Goal: Communication & Community: Answer question/provide support

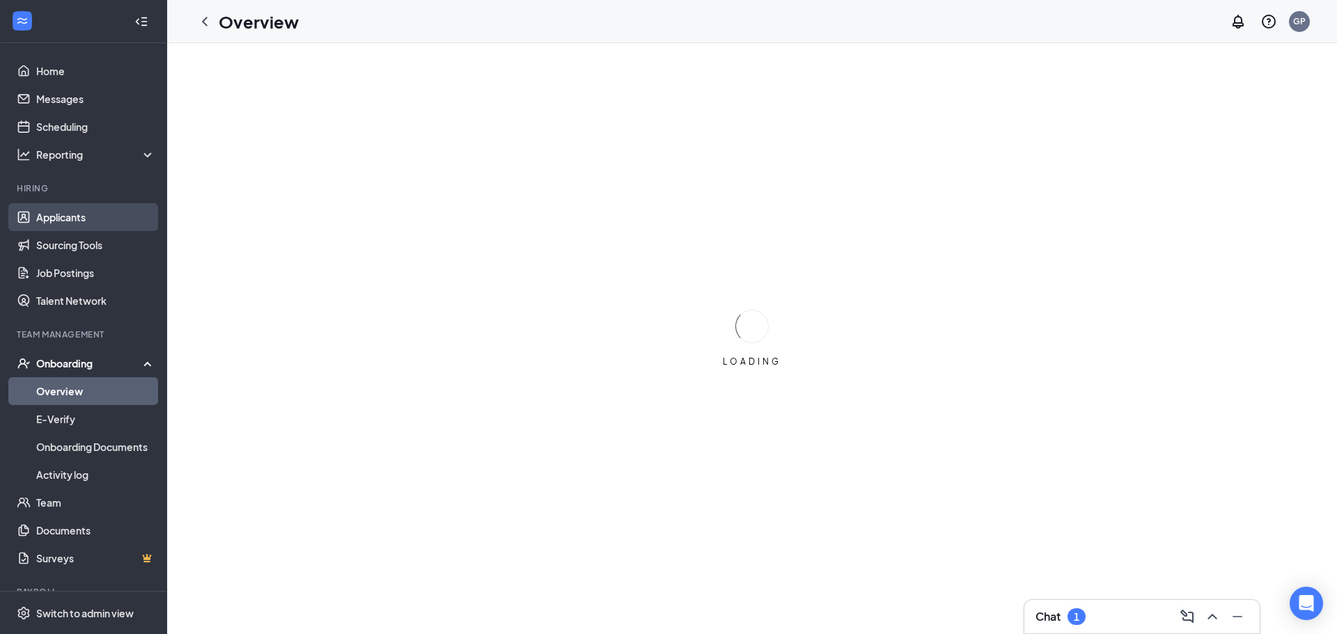
drag, startPoint x: 91, startPoint y: 212, endPoint x: 650, endPoint y: 190, distance: 559.4
click at [90, 212] on link "Applicants" at bounding box center [95, 217] width 119 height 28
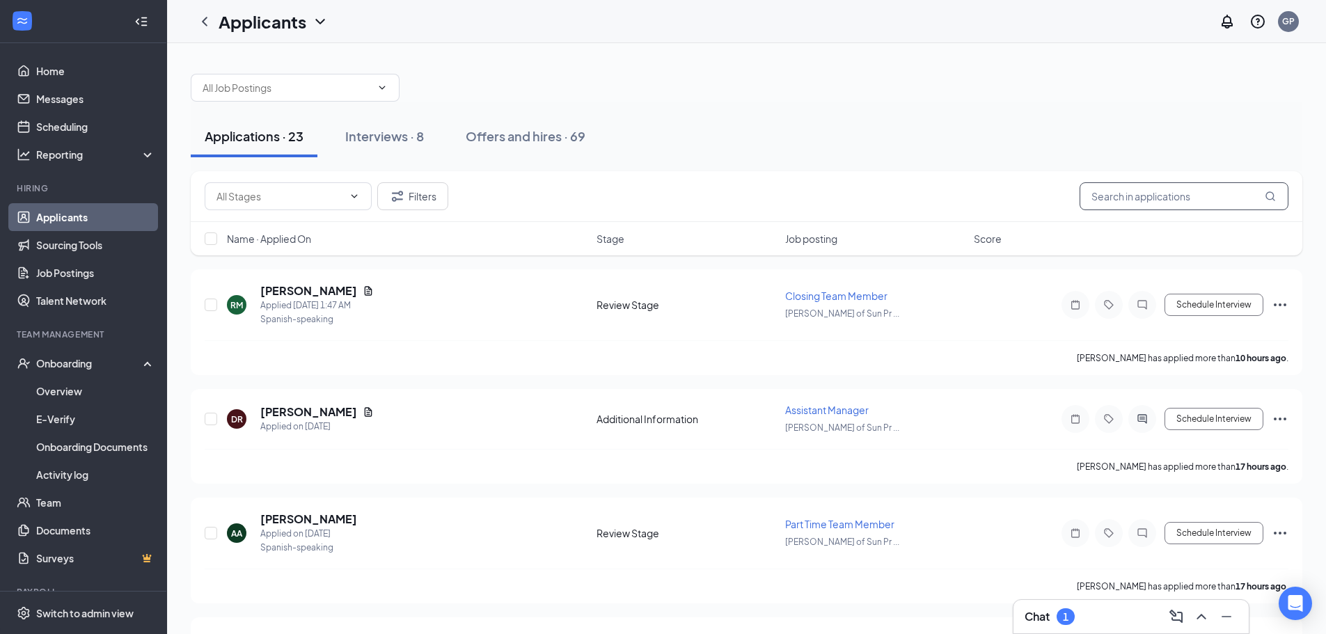
click at [1155, 194] on input "text" at bounding box center [1184, 196] width 209 height 28
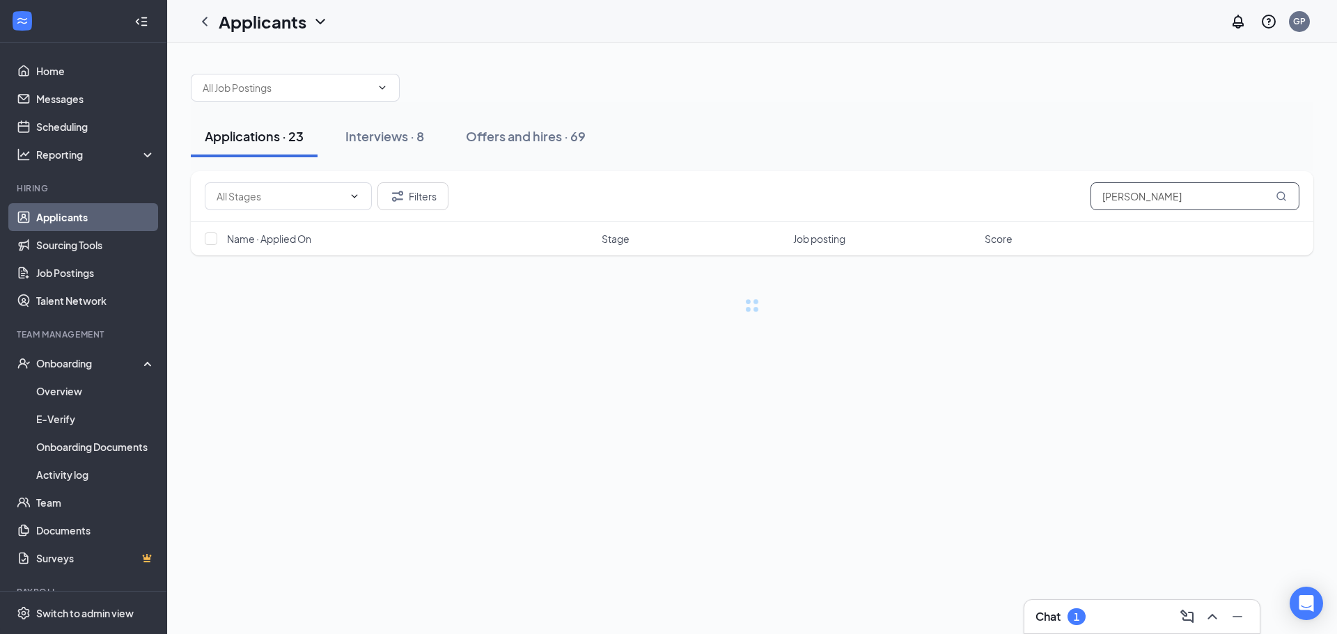
type input "bryan"
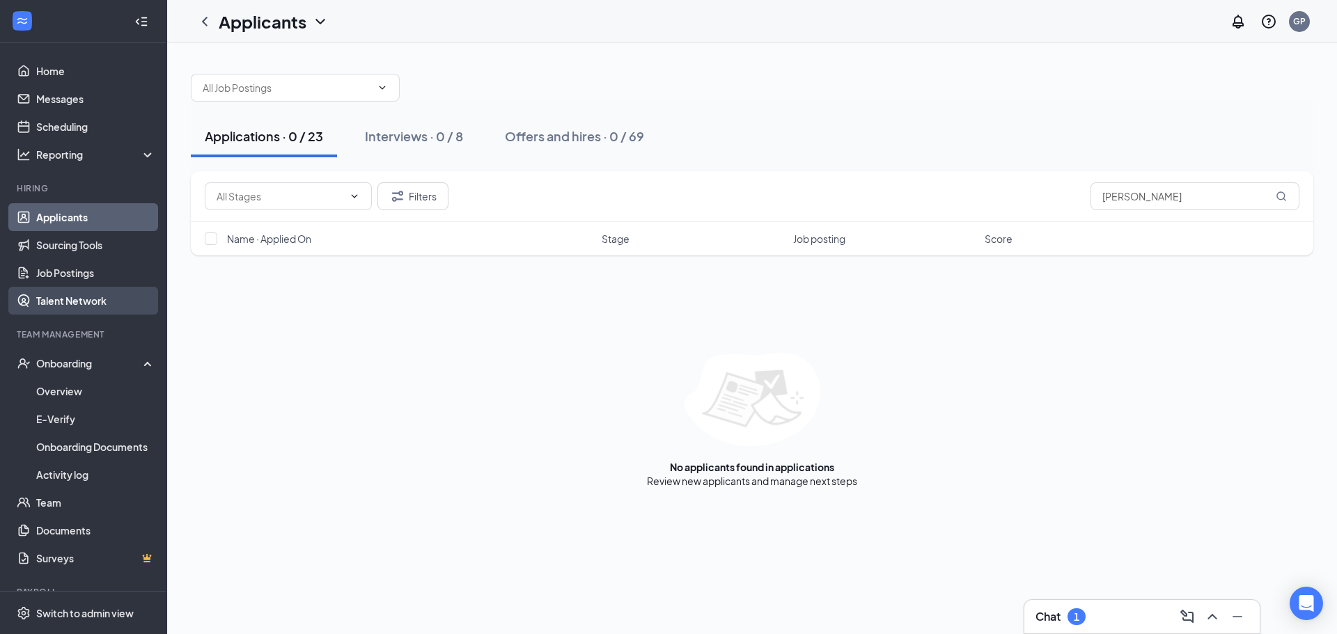
click at [102, 301] on link "Talent Network" at bounding box center [95, 301] width 119 height 28
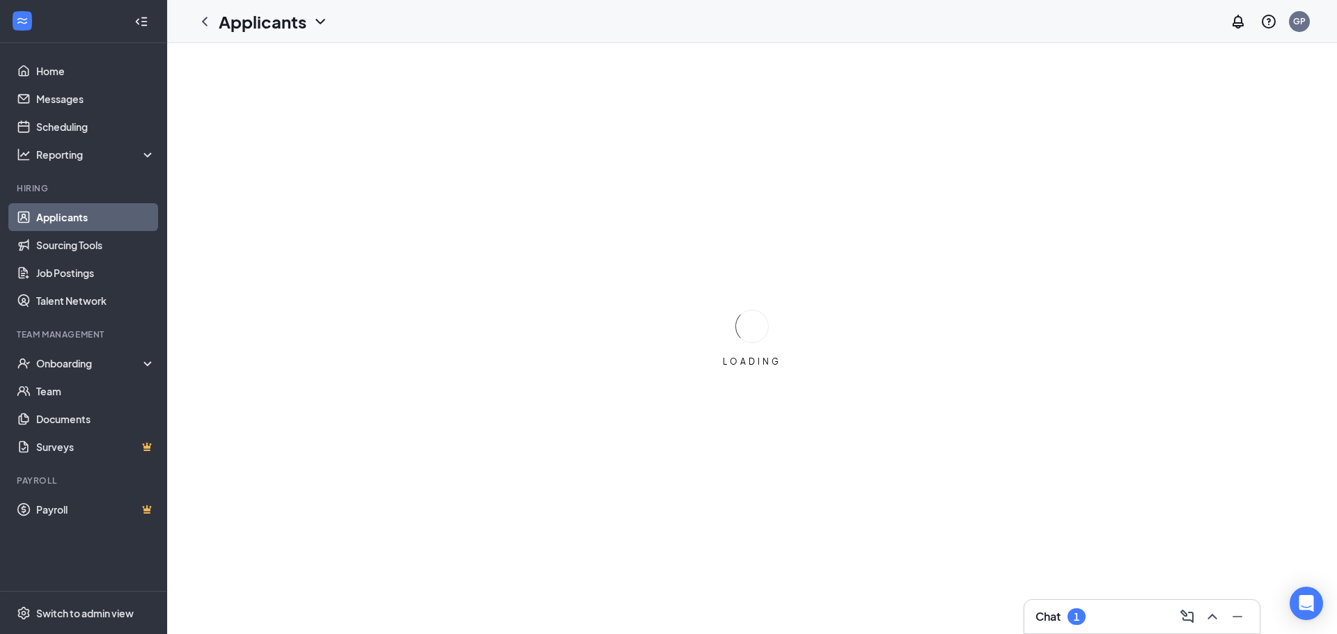
click at [1093, 623] on div "Chat 1" at bounding box center [1141, 617] width 213 height 22
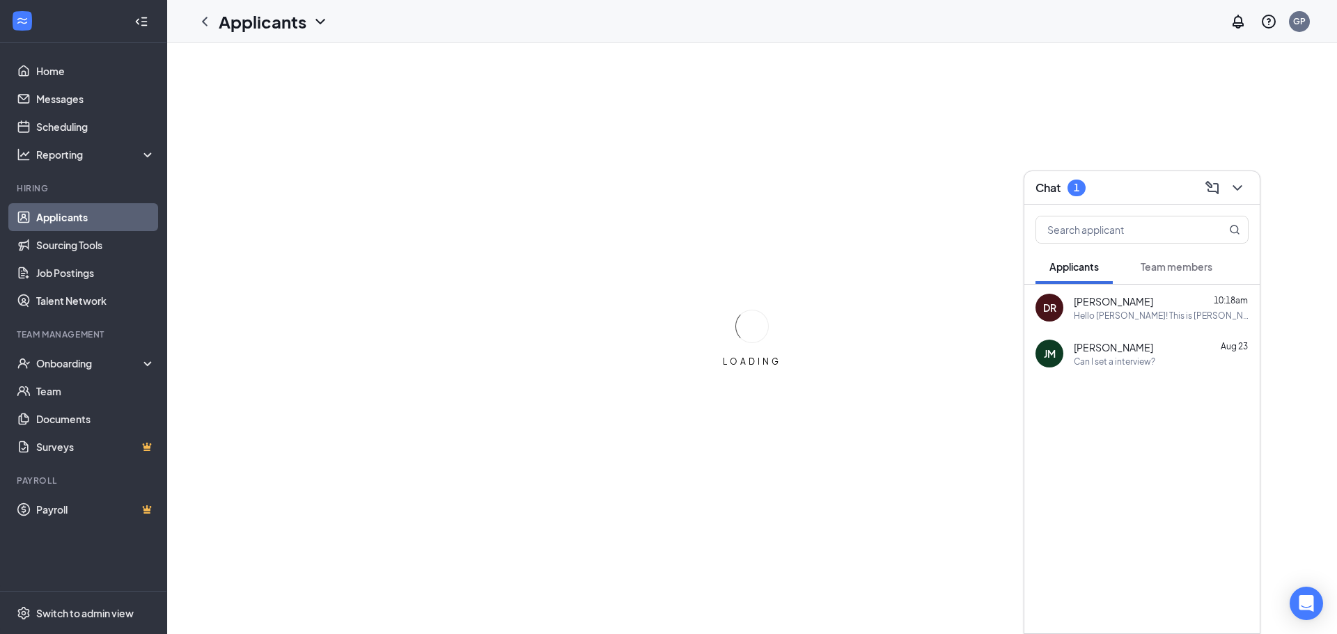
click at [1163, 274] on button "Team members" at bounding box center [1176, 266] width 100 height 35
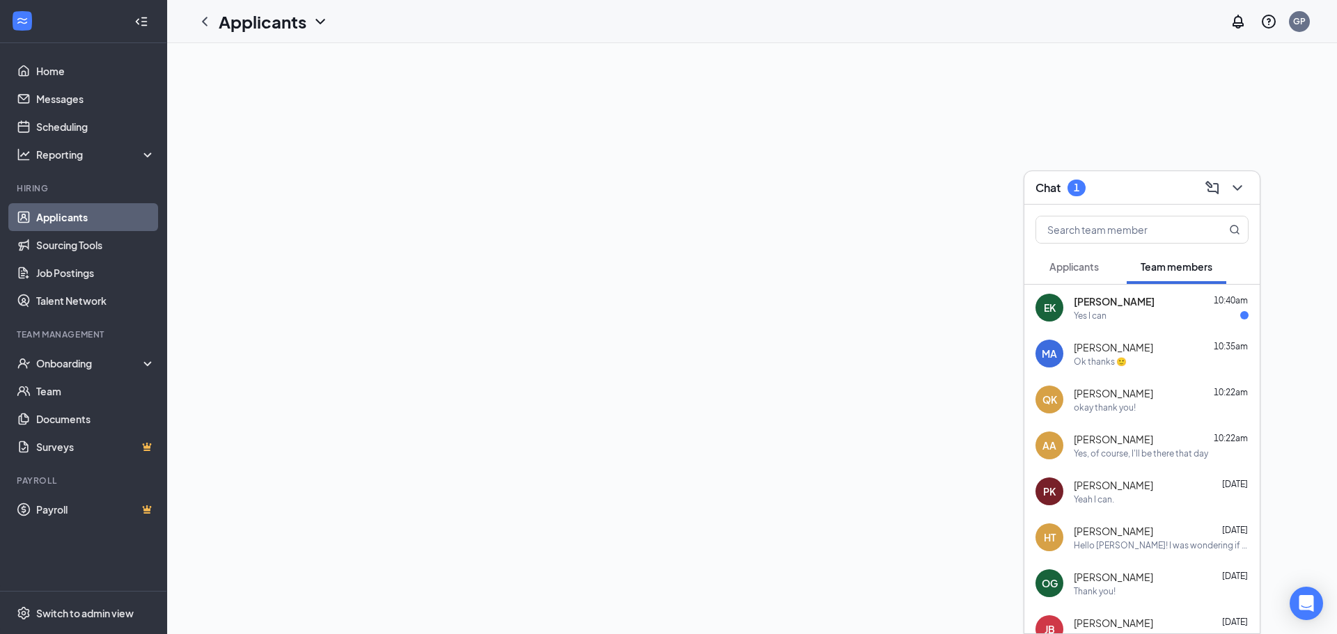
click at [1085, 313] on div "Yes I can" at bounding box center [1089, 316] width 33 height 12
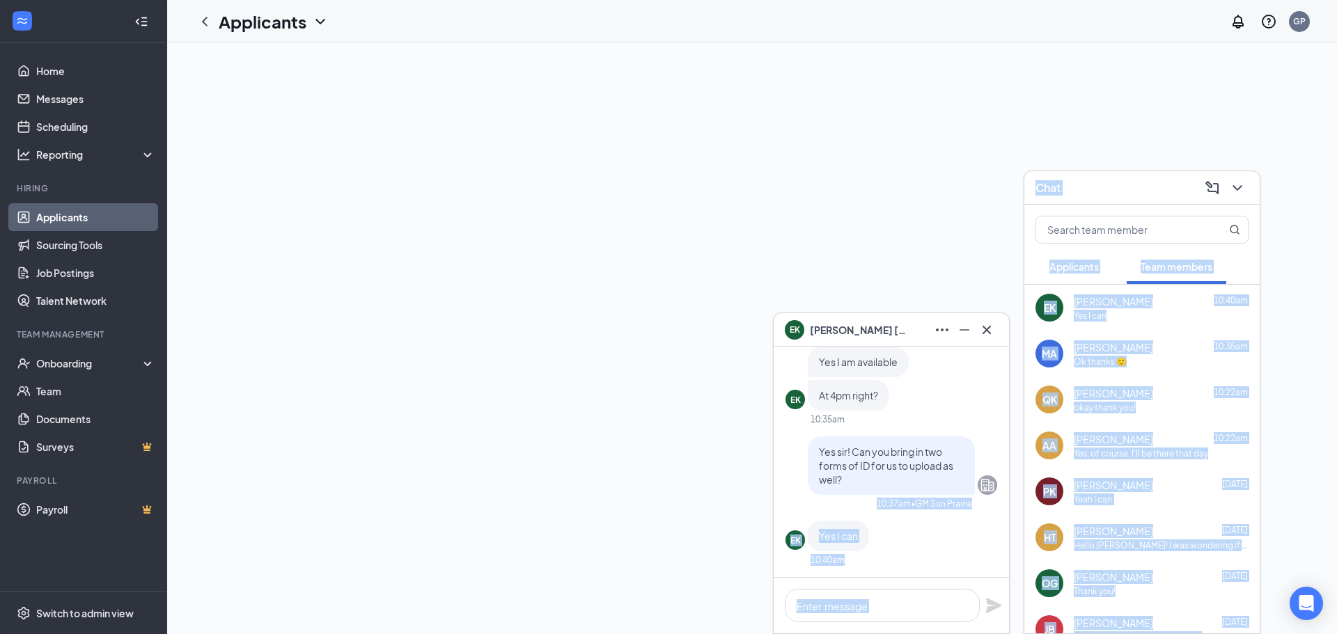
drag, startPoint x: 854, startPoint y: 482, endPoint x: 748, endPoint y: 426, distance: 119.9
click at [743, 428] on div "EK [PERSON_NAME] EK [PERSON_NAME] Team member Closing Team Member • [PERSON_NAM…" at bounding box center [752, 338] width 1170 height 591
click at [864, 483] on p "Yes sir! Can you bring in two forms of ID for us to upload as well?" at bounding box center [891, 466] width 145 height 42
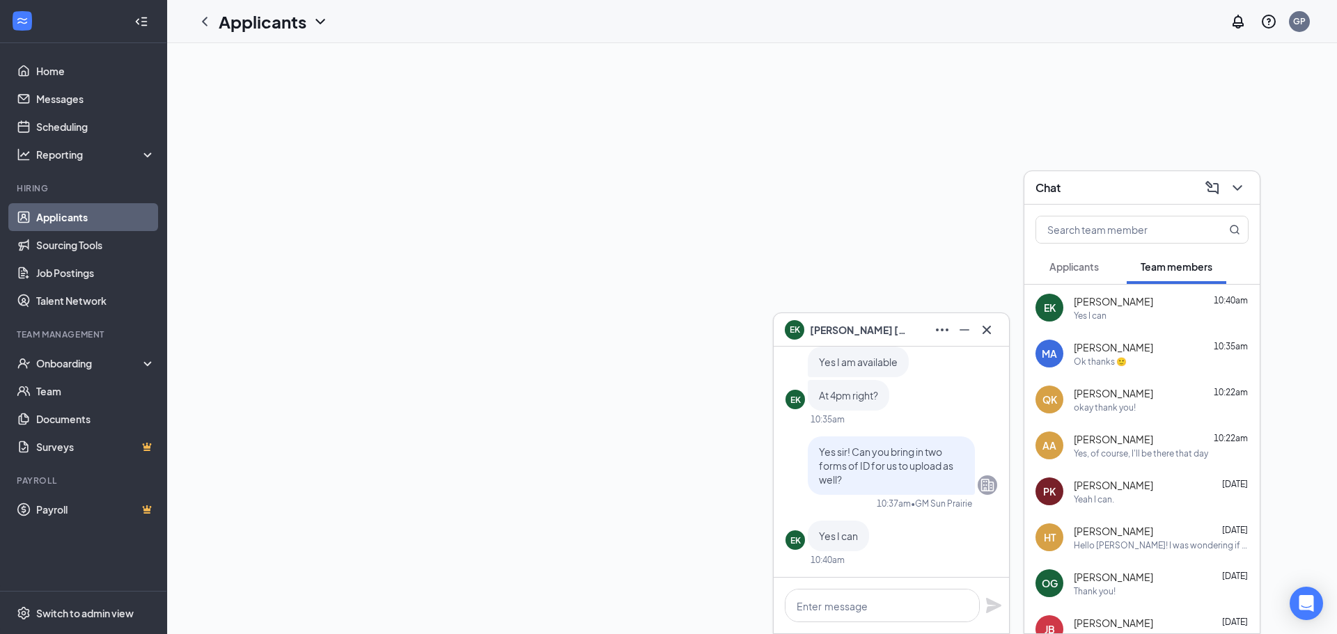
click at [994, 326] on icon "Cross" at bounding box center [986, 330] width 17 height 17
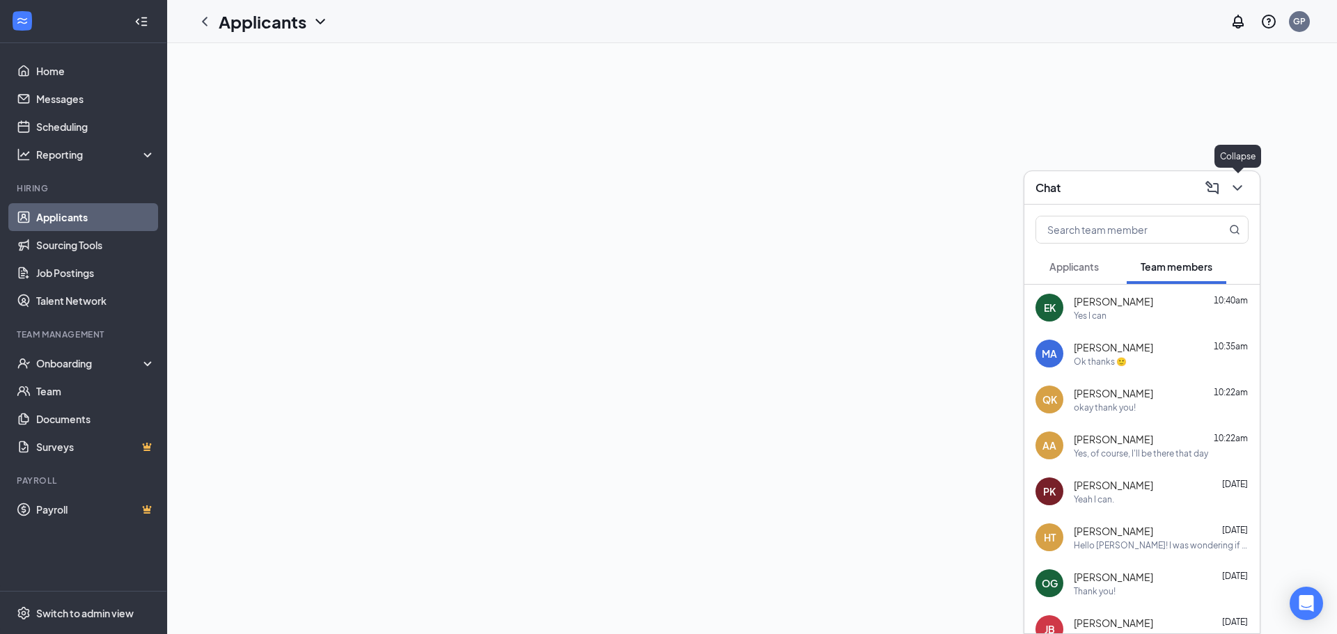
click at [1242, 187] on icon "ChevronDown" at bounding box center [1237, 188] width 17 height 17
